Goal: Information Seeking & Learning: Learn about a topic

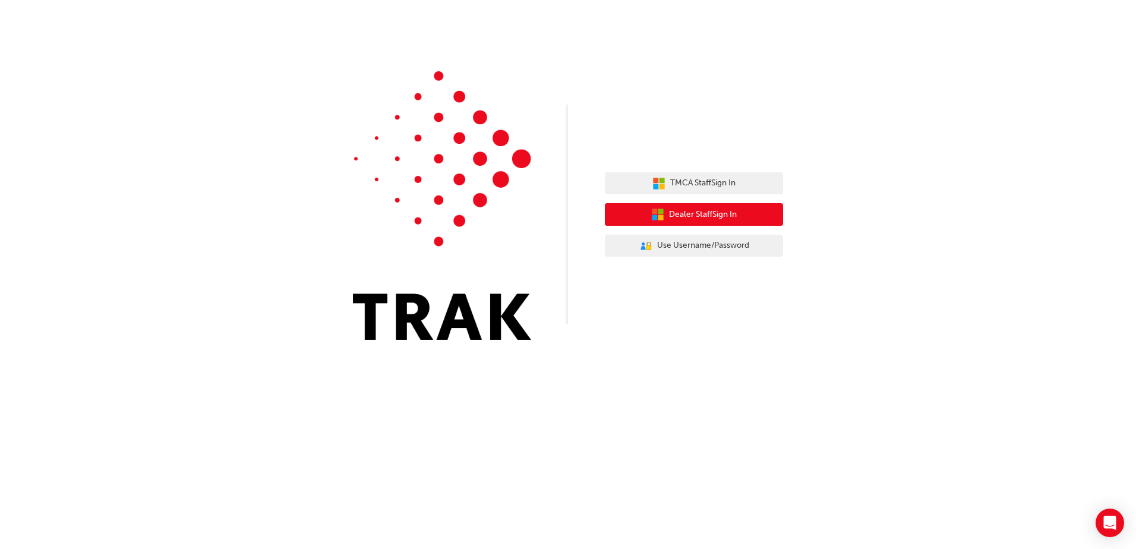
click at [728, 213] on span "Dealer Staff Sign In" at bounding box center [703, 215] width 68 height 14
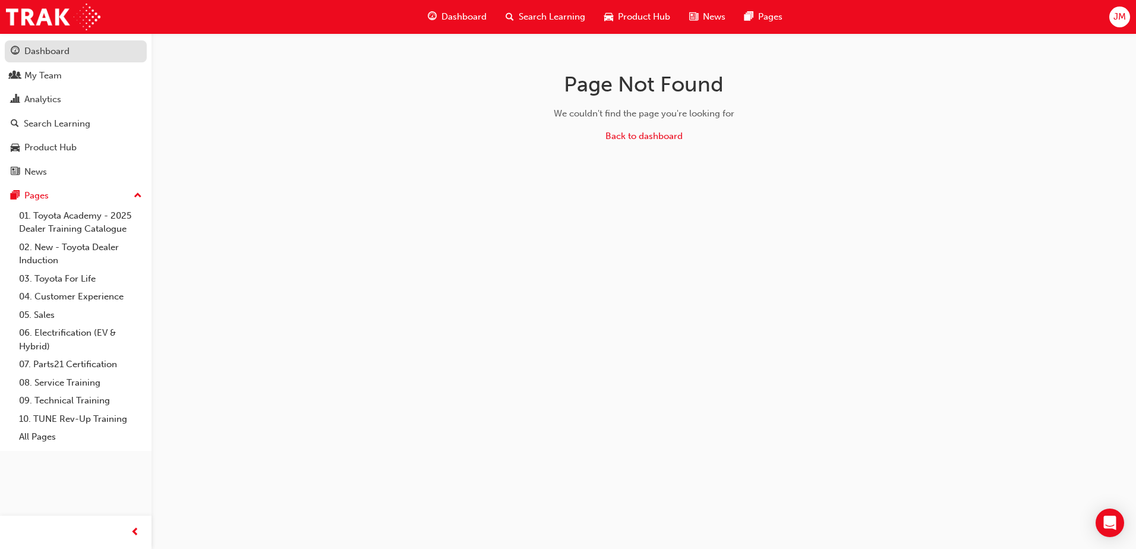
click at [64, 52] on div "Dashboard" at bounding box center [46, 52] width 45 height 14
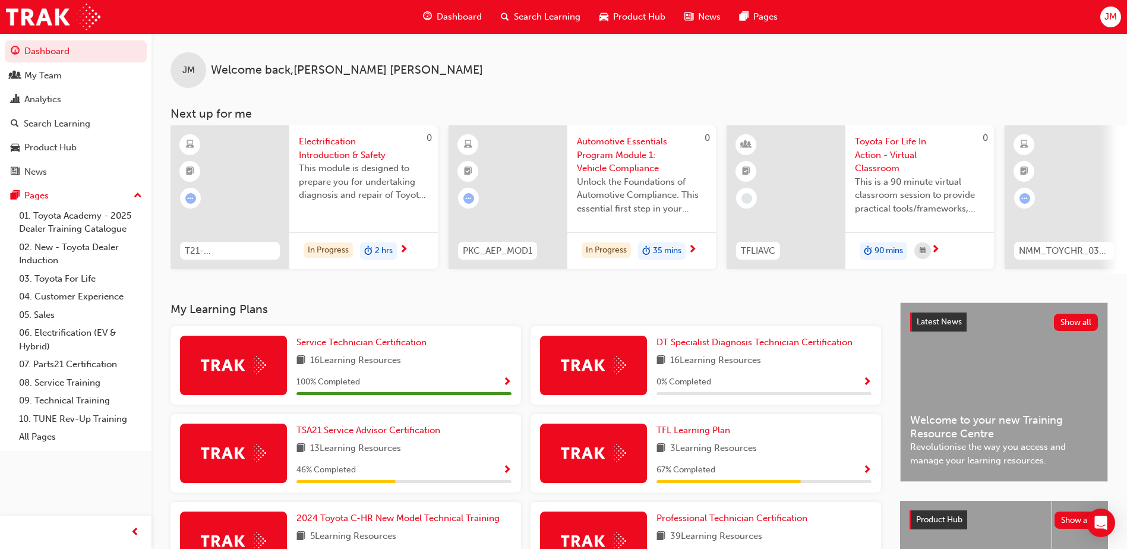
scroll to position [178, 0]
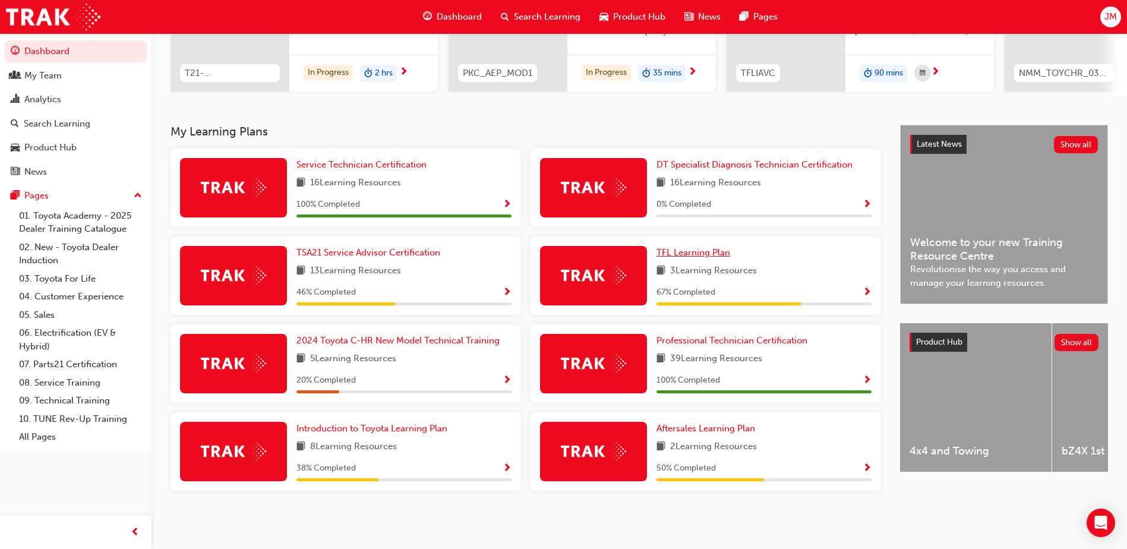
click at [716, 254] on span "TFL Learning Plan" at bounding box center [693, 252] width 74 height 11
